Goal: Task Accomplishment & Management: Complete application form

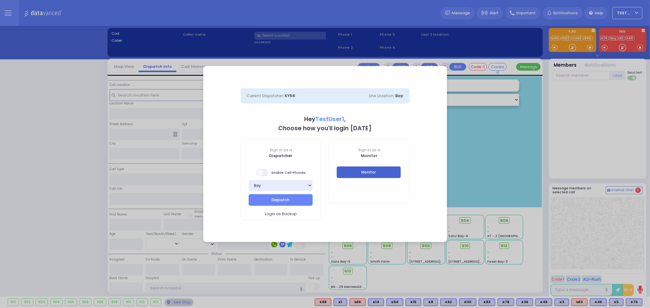
click at [372, 171] on button "Monitor" at bounding box center [369, 173] width 64 height 12
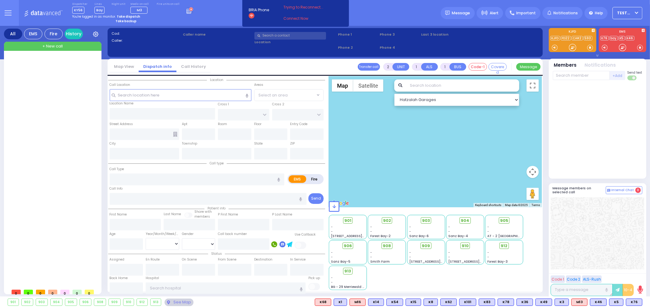
click at [597, 53] on button "button" at bounding box center [597, 55] width 2 height 6
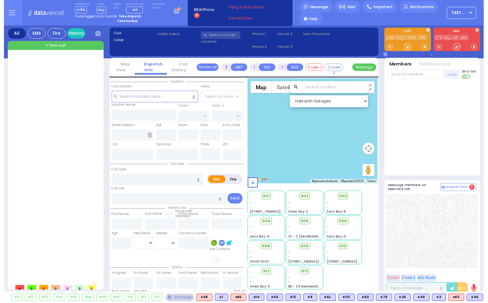
scroll to position [0, 147]
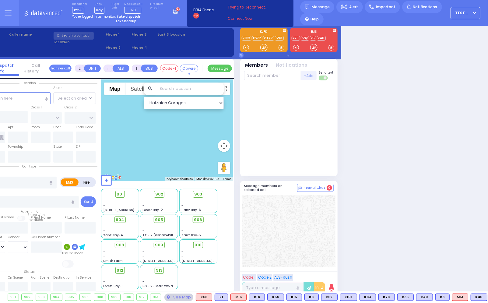
drag, startPoint x: 449, startPoint y: 82, endPoint x: 438, endPoint y: 78, distance: 11.3
click at [341, 81] on html "Dashboard" at bounding box center [97, 151] width 488 height 303
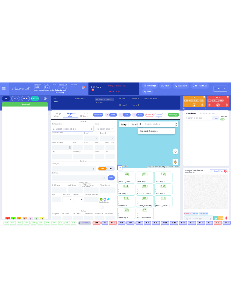
scroll to position [0, 0]
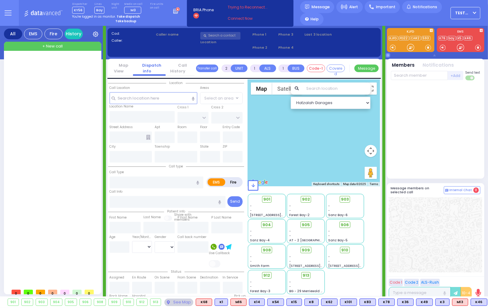
click at [461, 47] on icon at bounding box center [460, 47] width 1 height 1
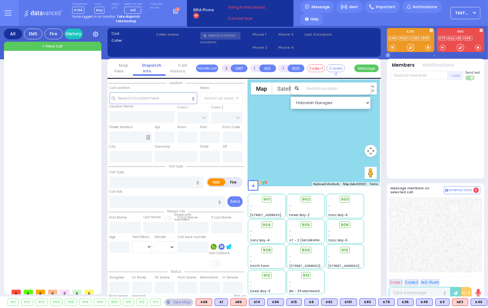
click at [459, 46] on icon at bounding box center [460, 47] width 7 height 7
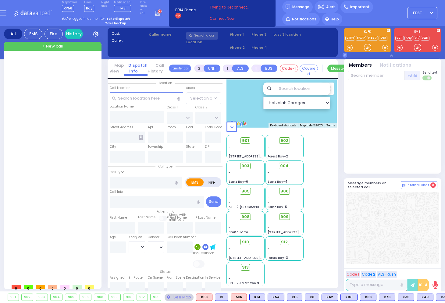
select select
radio input "true"
select select
type input "15:54"
select select
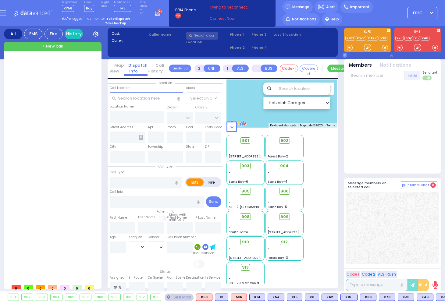
radio input "true"
select select
select select "Hatzalah Garages"
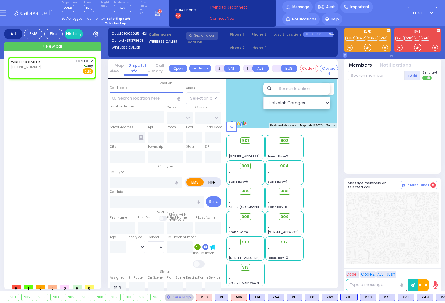
select select
radio input "true"
select select
type input "FILLMORE COURT"
type input "[STREET_ADDRESS]"
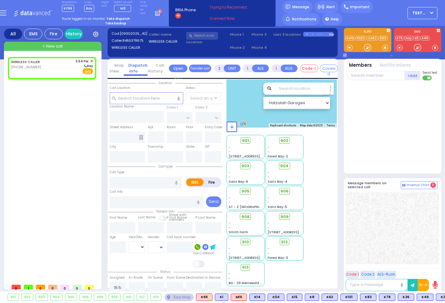
type input "Monroe"
type input "[US_STATE]"
type input "10950"
radio input "true"
select select
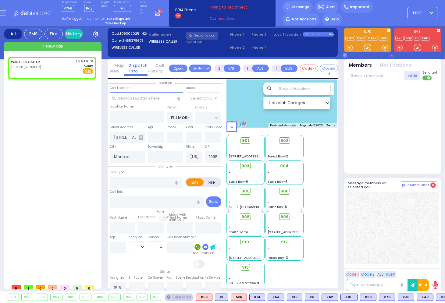
type input "201"
radio input "true"
select select
type input "tra"
radio input "true"
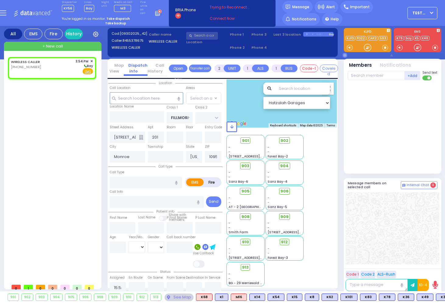
select select
type input "Trauma - Bleeding"
radio input "true"
select select
select select "SECTION 2"
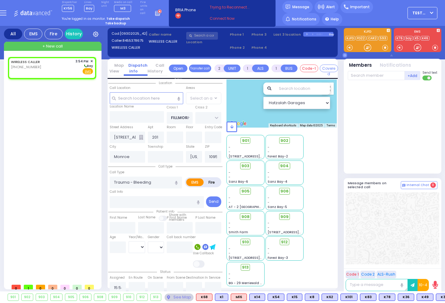
select select "Hatzalah Garages"
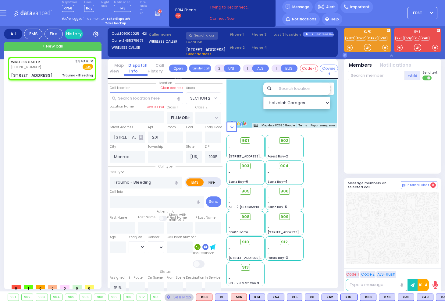
select select
radio input "true"
select select
type input "15:56"
select select
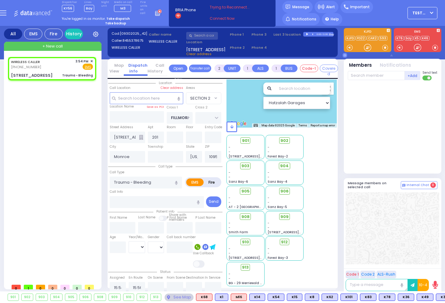
radio input "true"
select select
radio input "true"
select select
radio input "true"
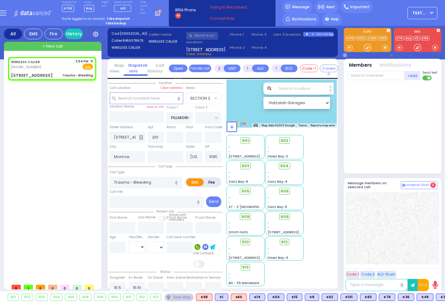
select select
radio input "true"
select select
select select "SECTION 2"
select select "Hatzalah Garages"
